Goal: Connect with others: Connect with others

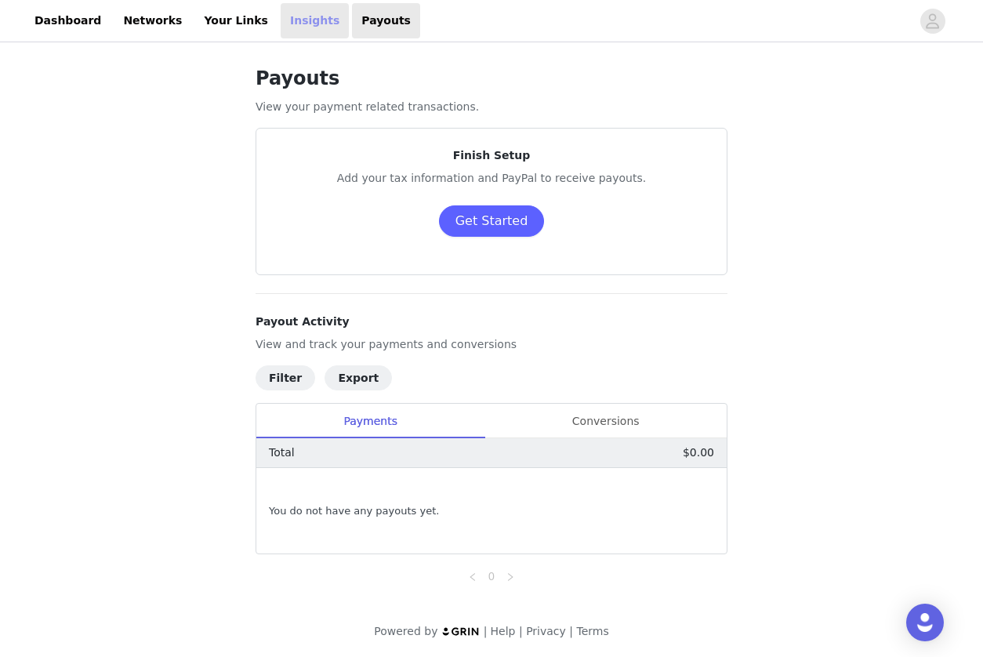
click at [289, 30] on link "Insights" at bounding box center [315, 20] width 68 height 35
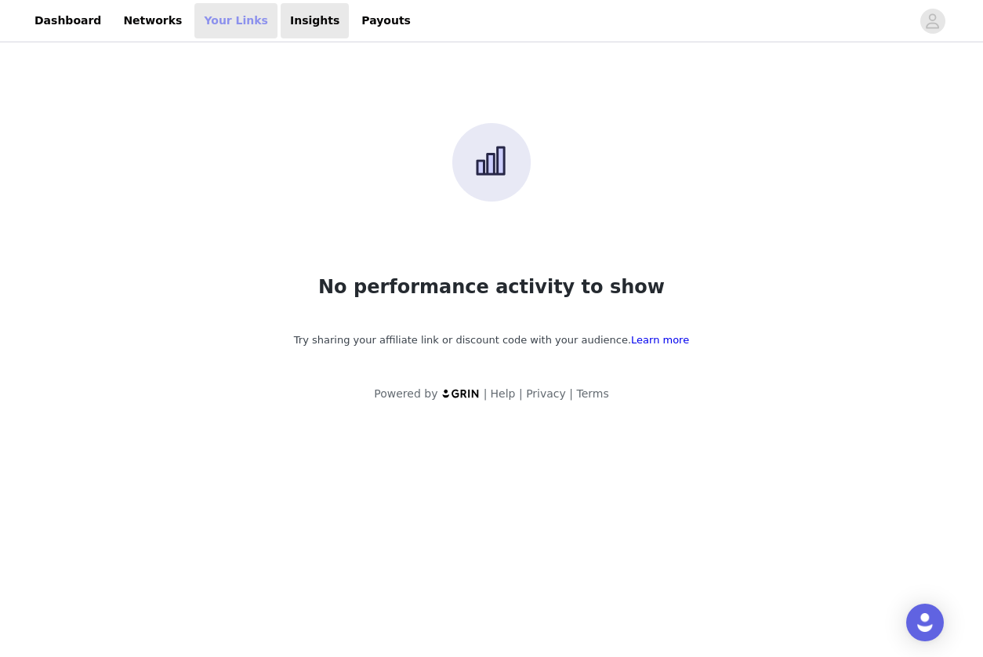
click at [221, 27] on link "Your Links" at bounding box center [235, 20] width 83 height 35
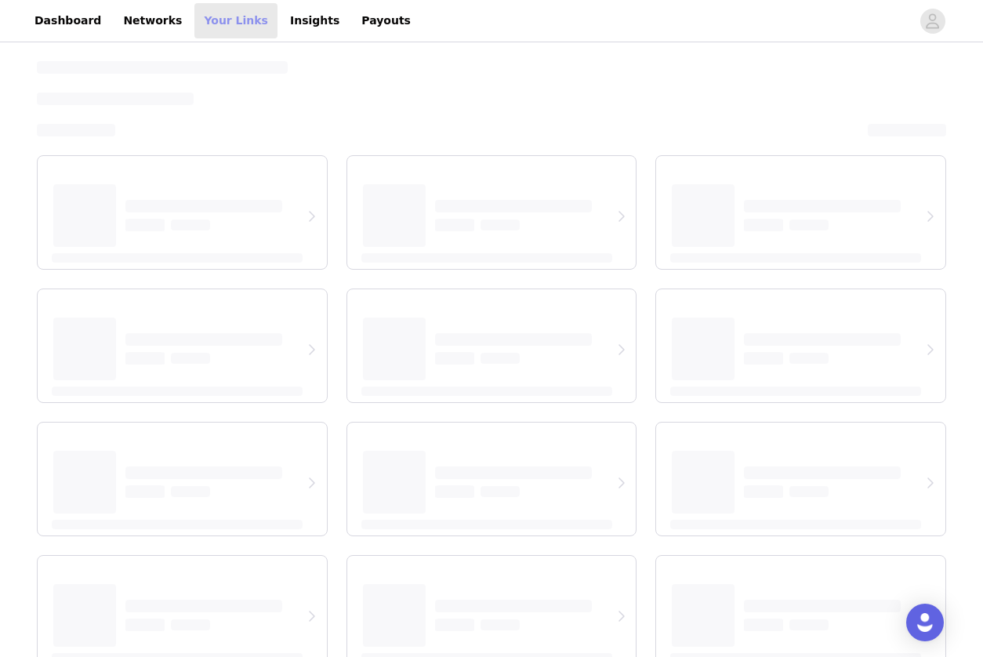
select select "12"
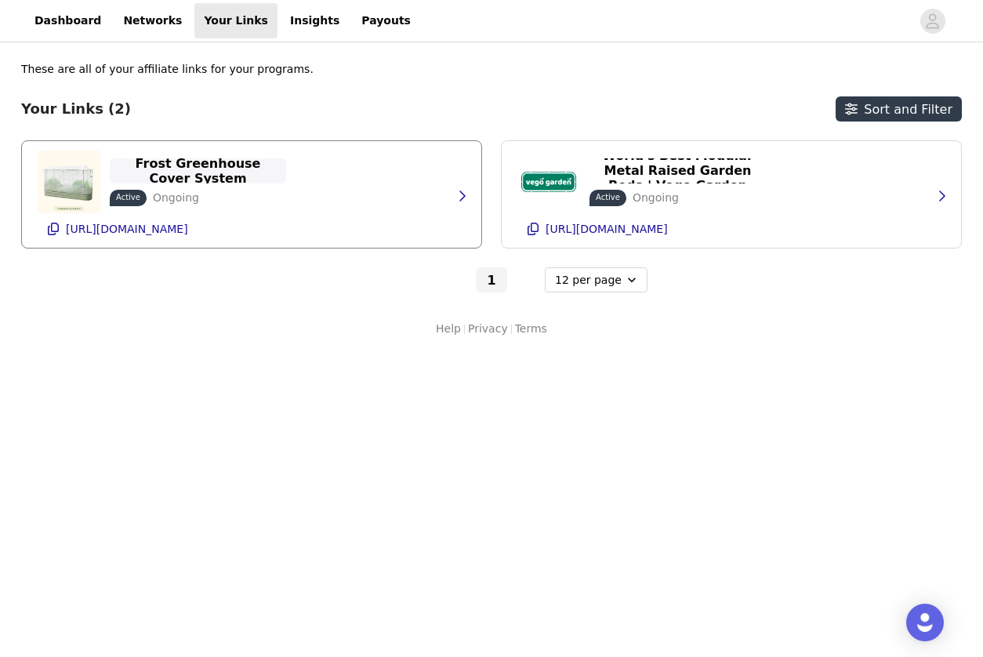
click at [205, 168] on p "Frost Greenhouse Cover System" at bounding box center [197, 171] width 157 height 30
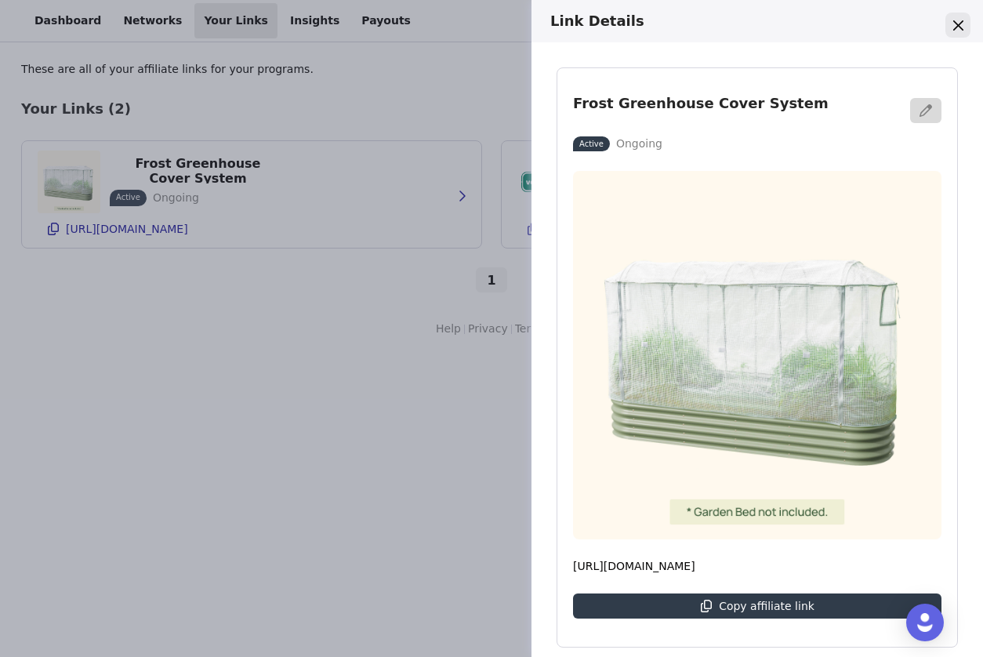
click at [954, 30] on icon "Close" at bounding box center [957, 25] width 10 height 10
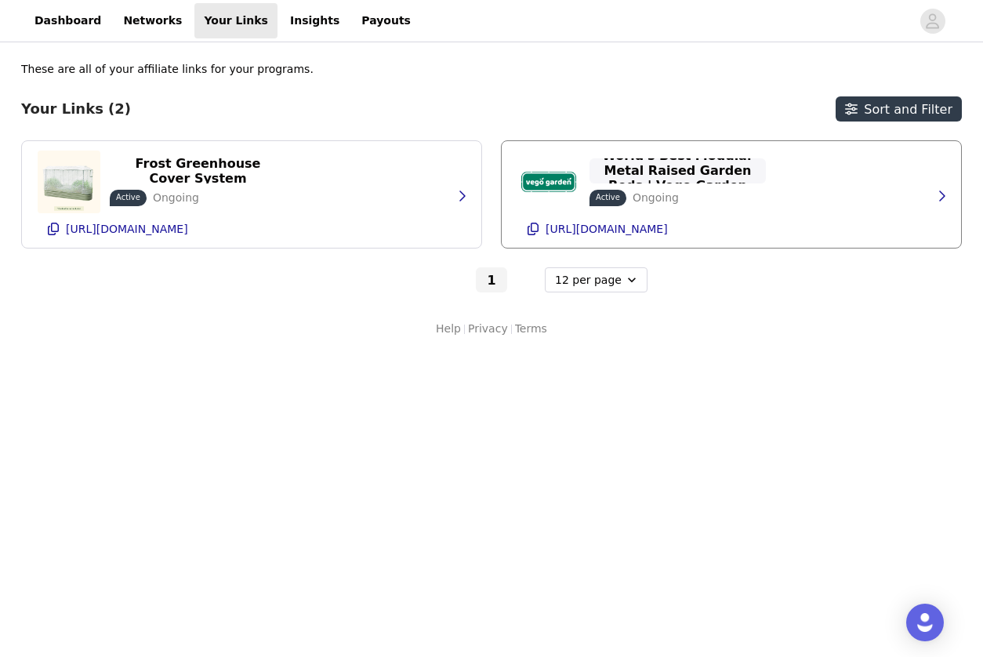
click at [697, 173] on p "World's Best Modular Metal Raised Garden Beds | Vego Garden" at bounding box center [677, 170] width 157 height 45
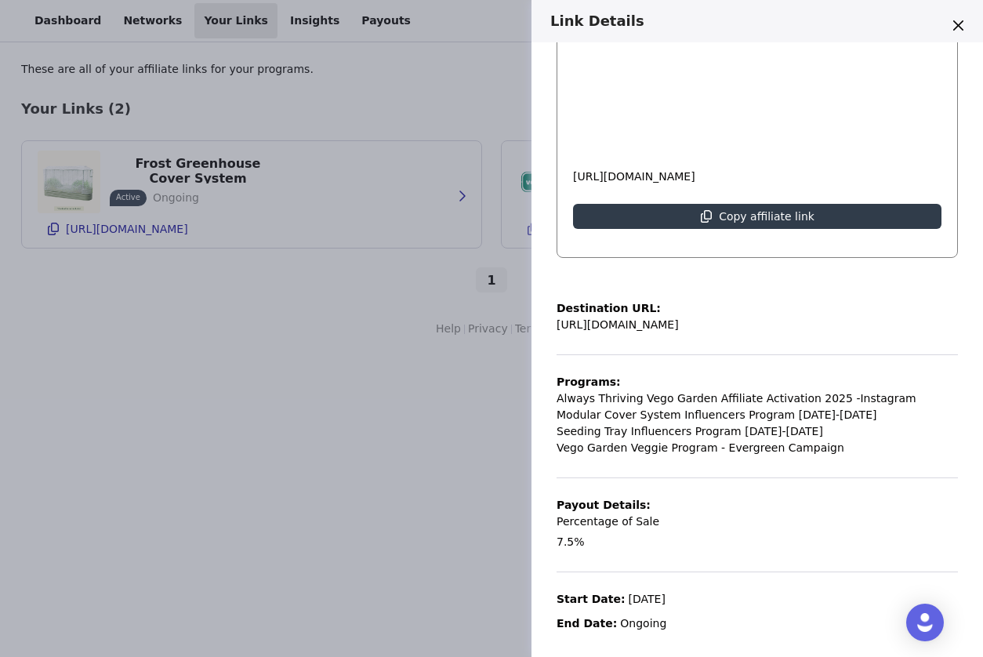
scroll to position [389, 0]
click at [951, 28] on button "Close" at bounding box center [957, 25] width 25 height 25
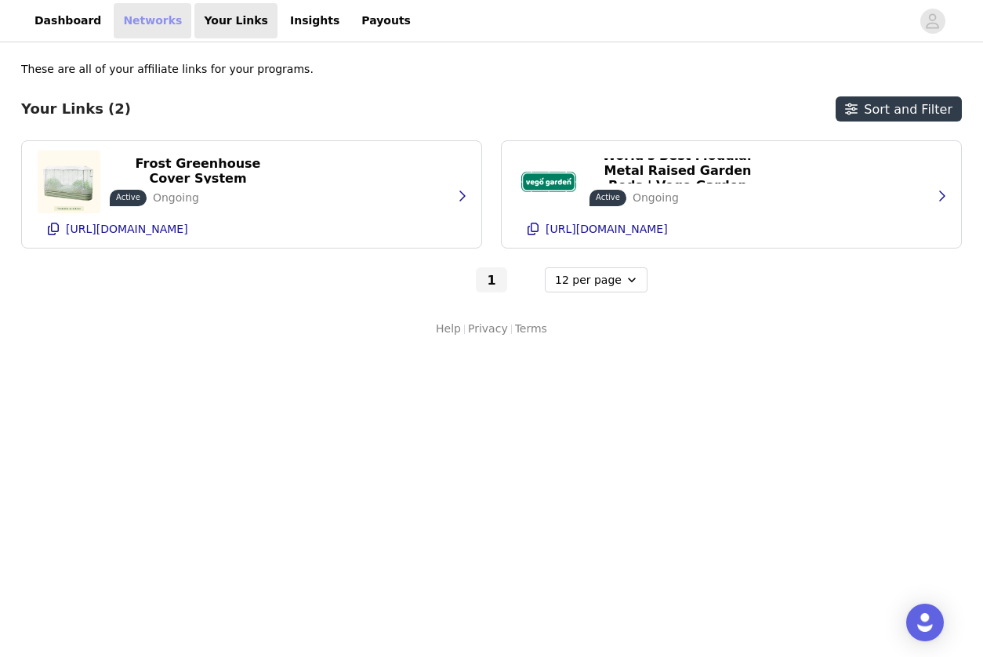
click at [161, 26] on link "Networks" at bounding box center [153, 20] width 78 height 35
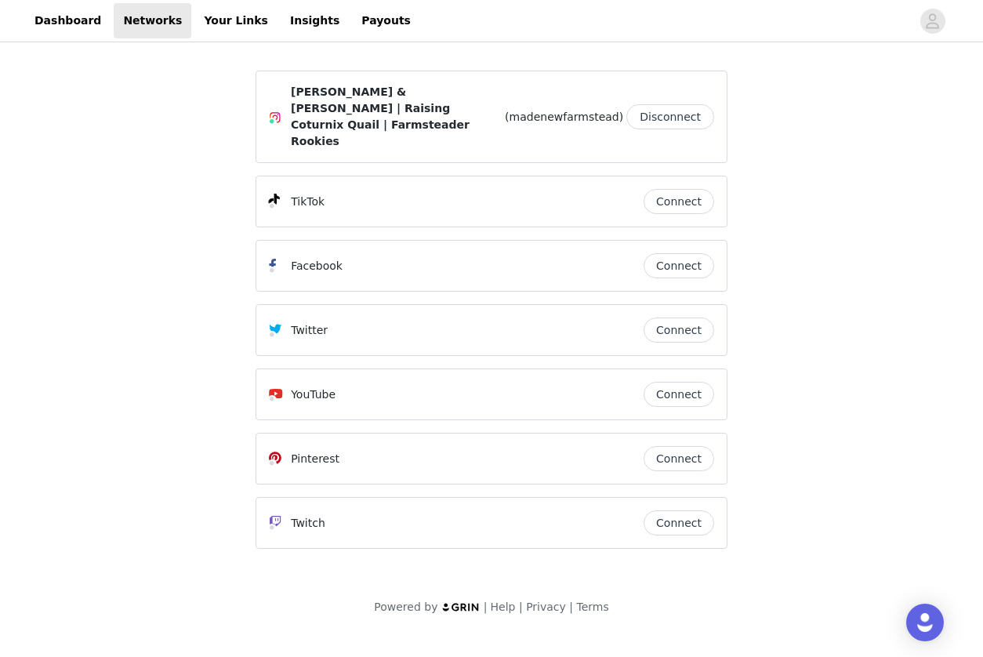
click at [676, 253] on button "Connect" at bounding box center [678, 265] width 71 height 25
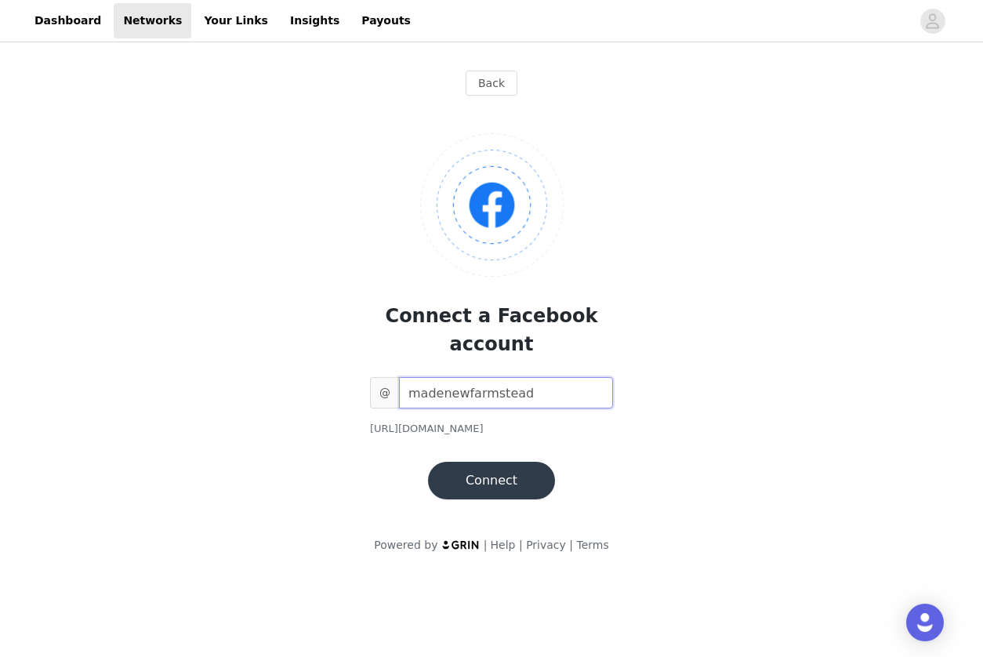
type input "madenewfarmstead"
click at [506, 461] on button "Connect" at bounding box center [491, 480] width 127 height 38
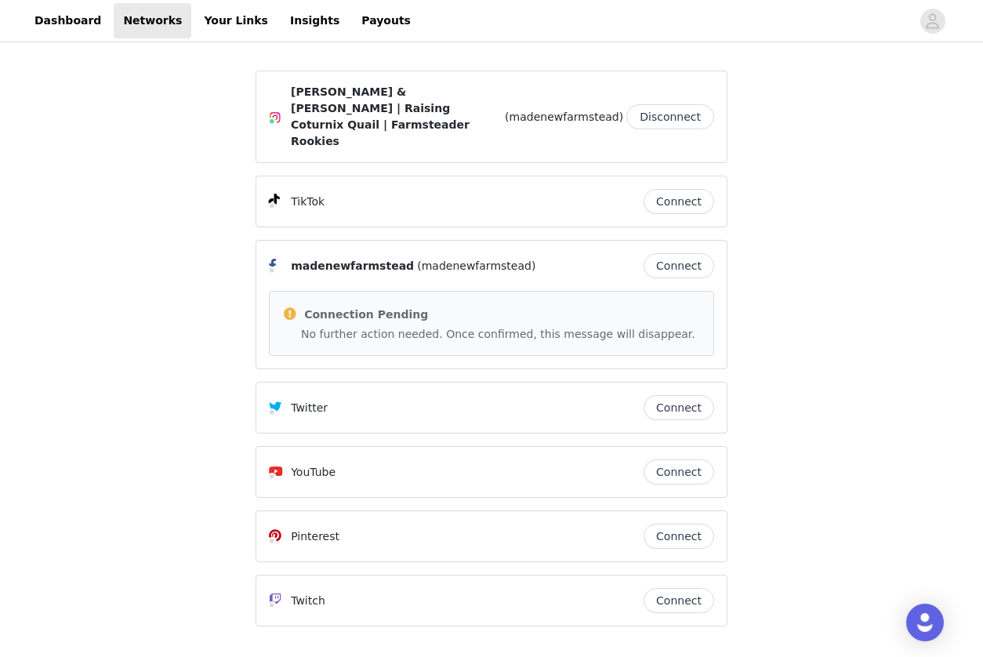
click at [675, 189] on button "Connect" at bounding box center [678, 201] width 71 height 25
click at [72, 27] on link "Dashboard" at bounding box center [67, 20] width 85 height 35
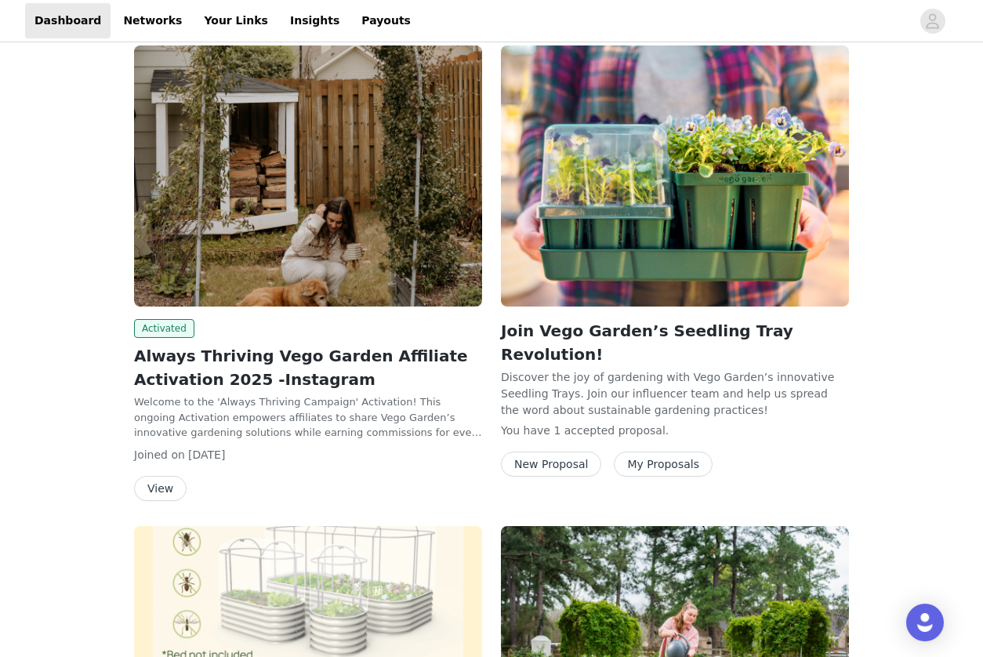
scroll to position [197, 0]
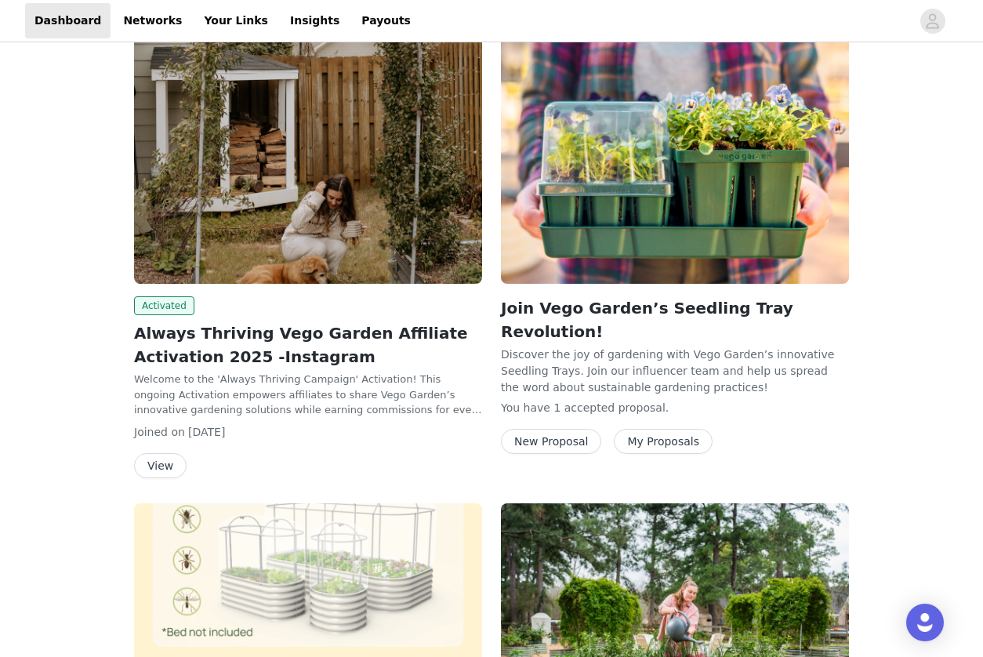
click at [161, 467] on button "View" at bounding box center [160, 465] width 52 height 25
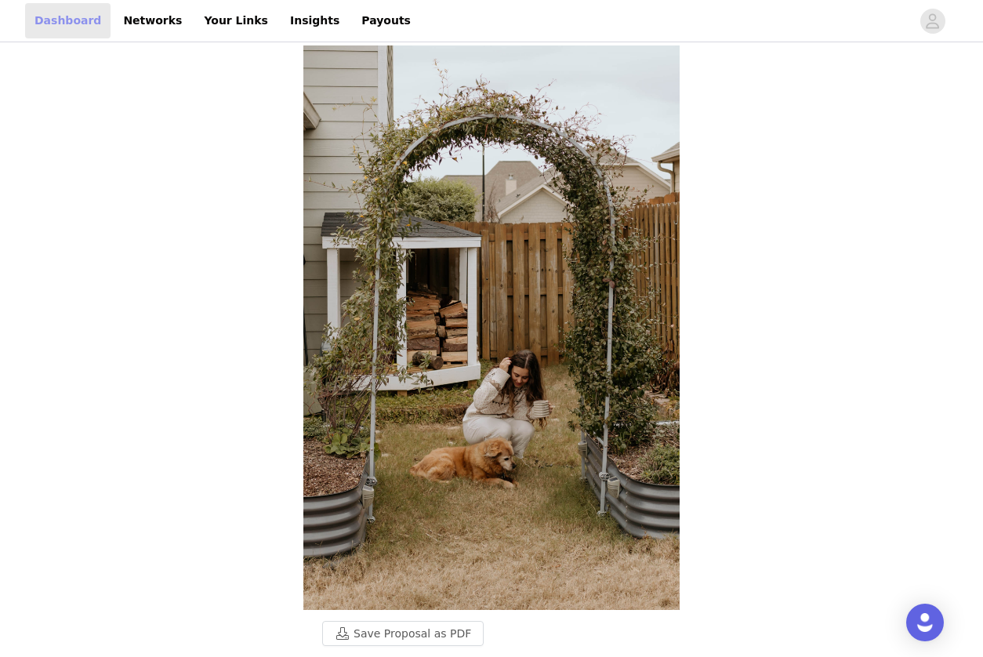
click at [64, 20] on link "Dashboard" at bounding box center [67, 20] width 85 height 35
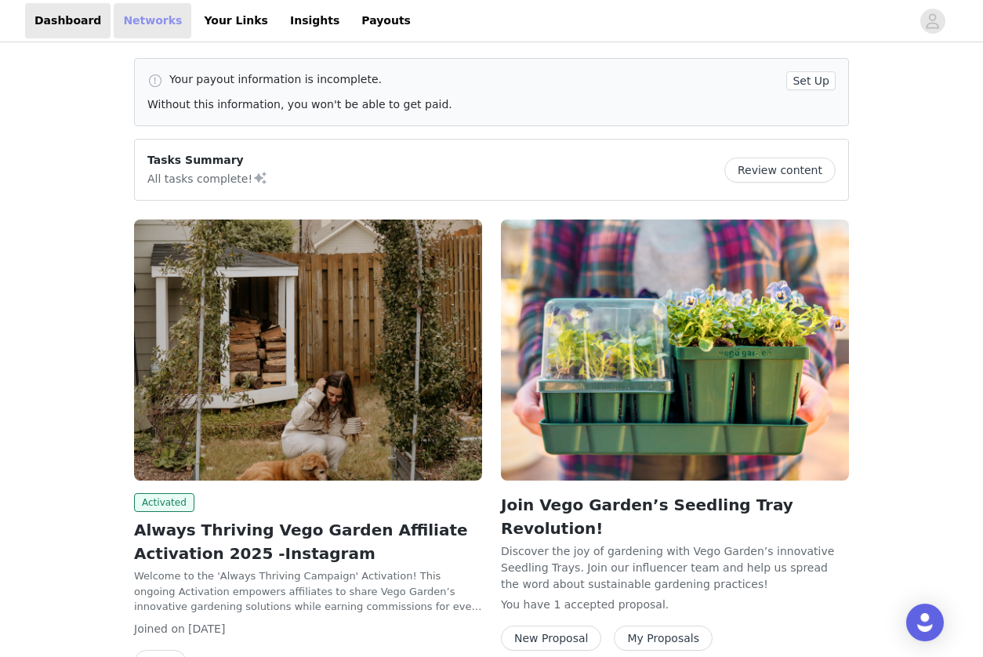
click at [145, 25] on link "Networks" at bounding box center [153, 20] width 78 height 35
